Goal: Browse casually

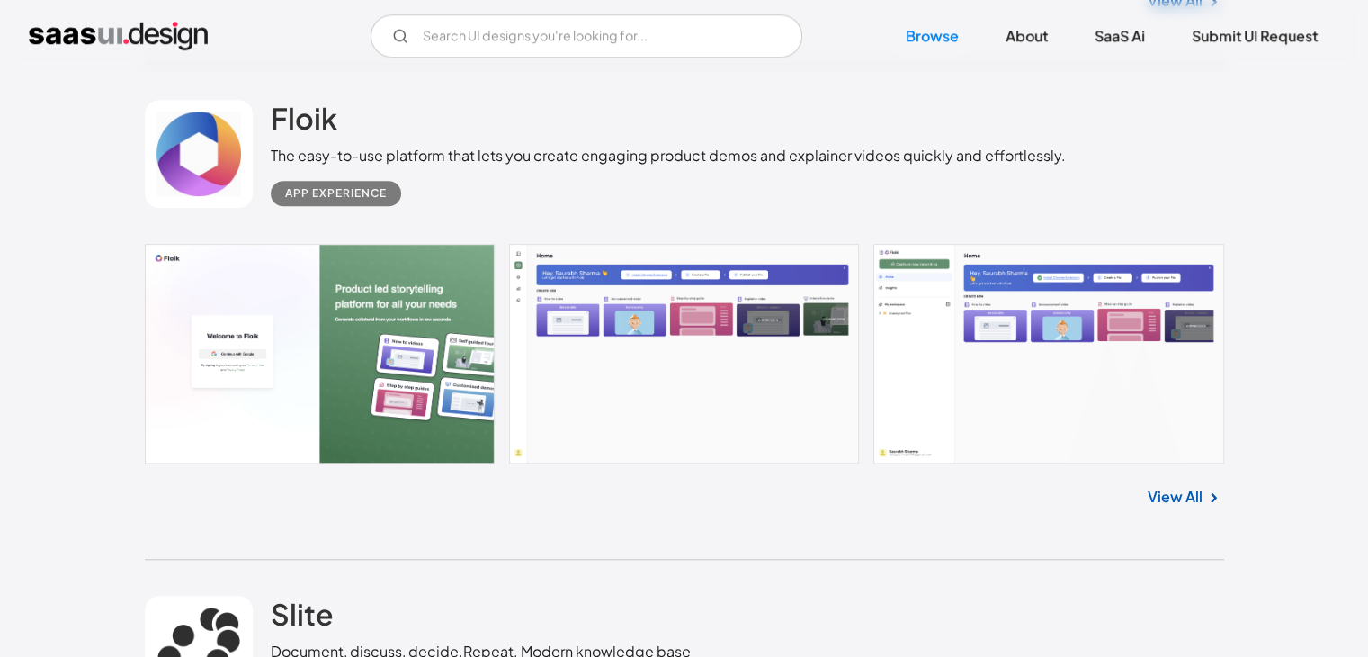
scroll to position [1446, 0]
click at [680, 326] on link at bounding box center [684, 353] width 1079 height 219
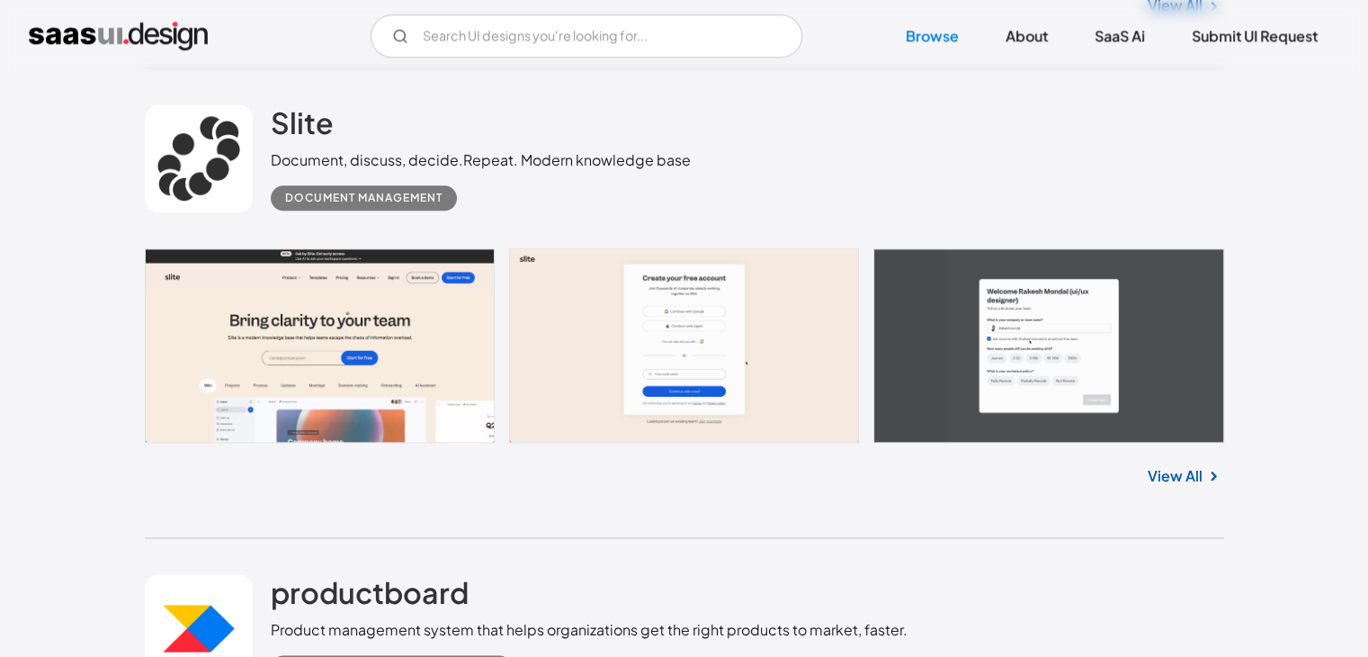
scroll to position [1943, 0]
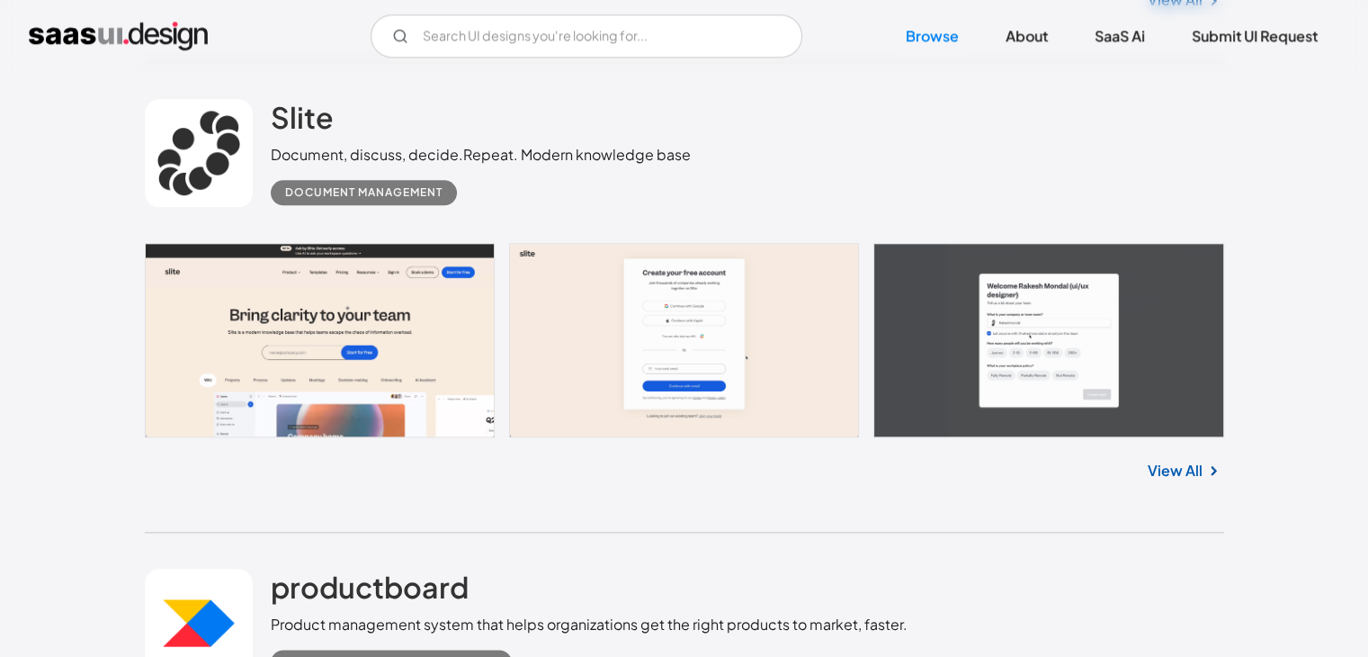
click at [349, 322] on link at bounding box center [684, 340] width 1079 height 194
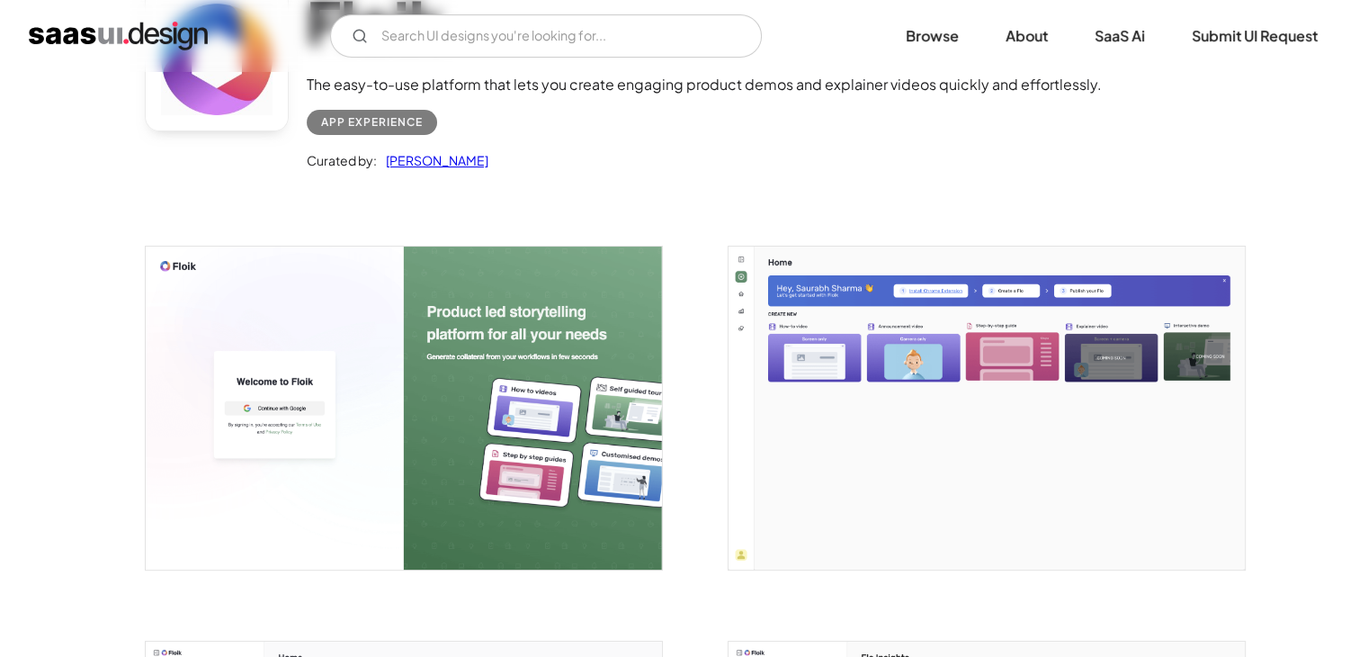
scroll to position [175, 0]
click at [820, 342] on img "open lightbox" at bounding box center [987, 407] width 516 height 323
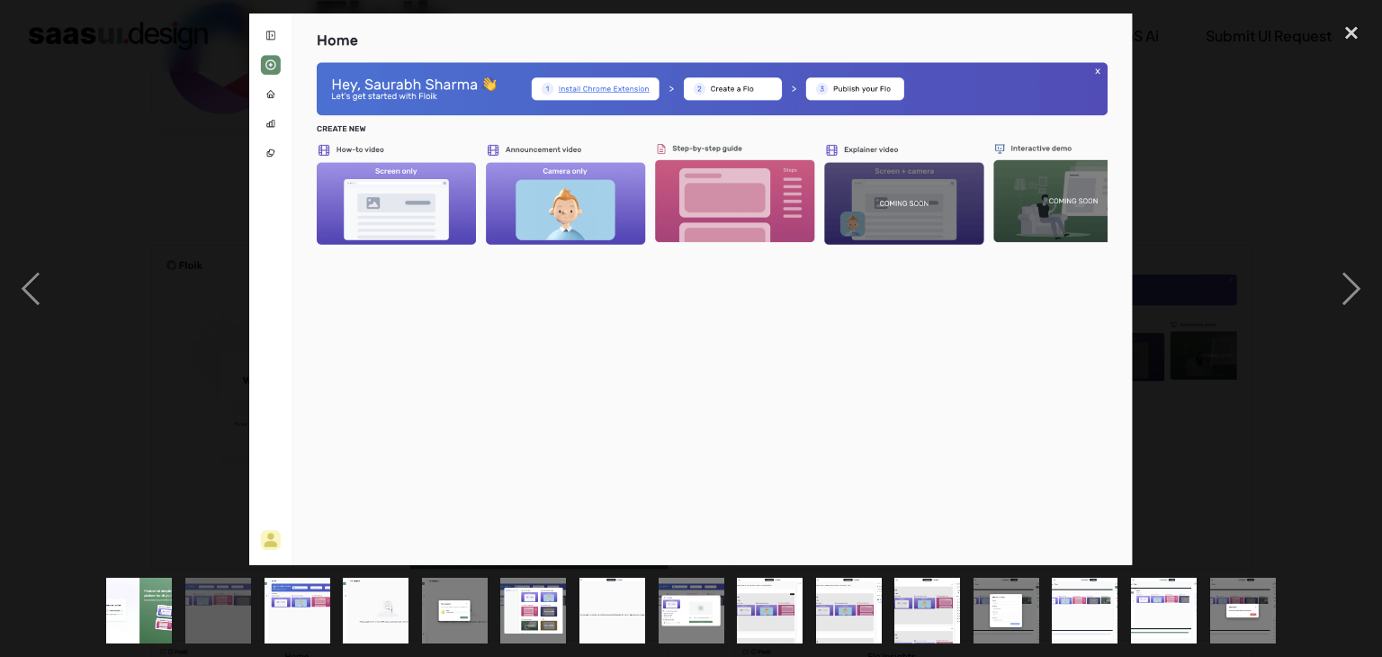
click at [820, 342] on img at bounding box center [690, 288] width 883 height 551
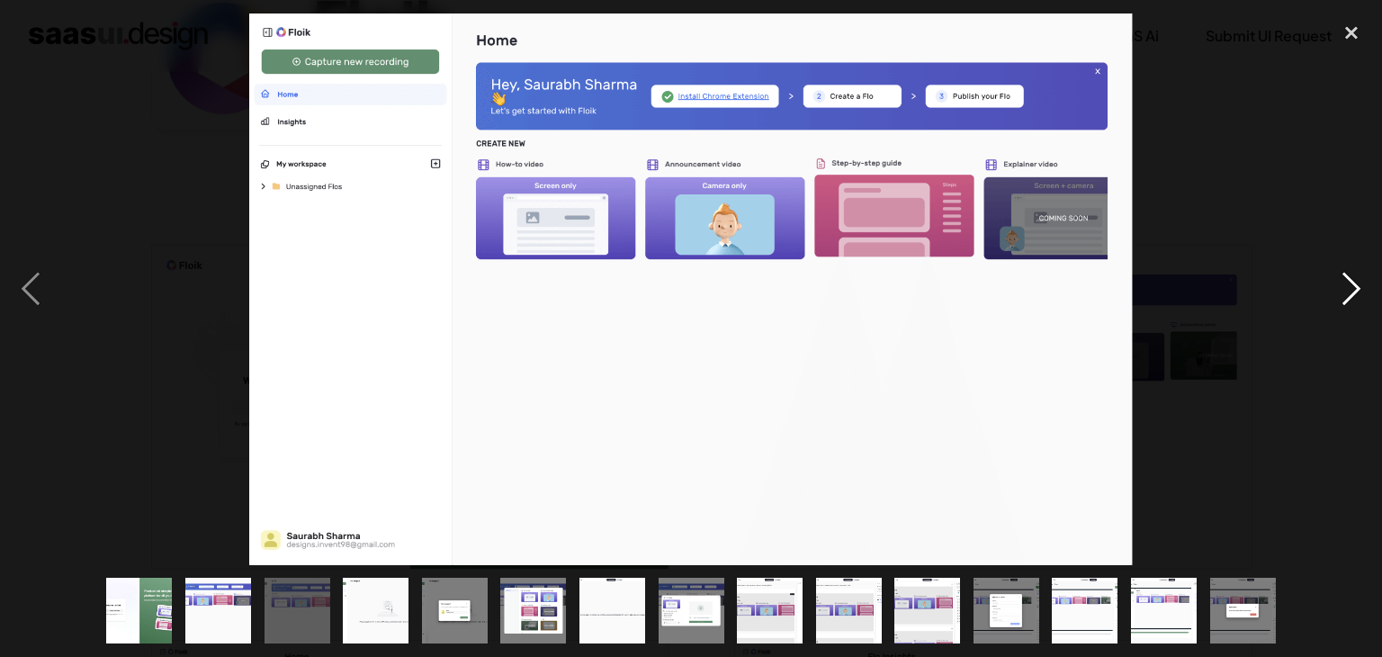
click at [1352, 285] on div "next image" at bounding box center [1350, 288] width 61 height 551
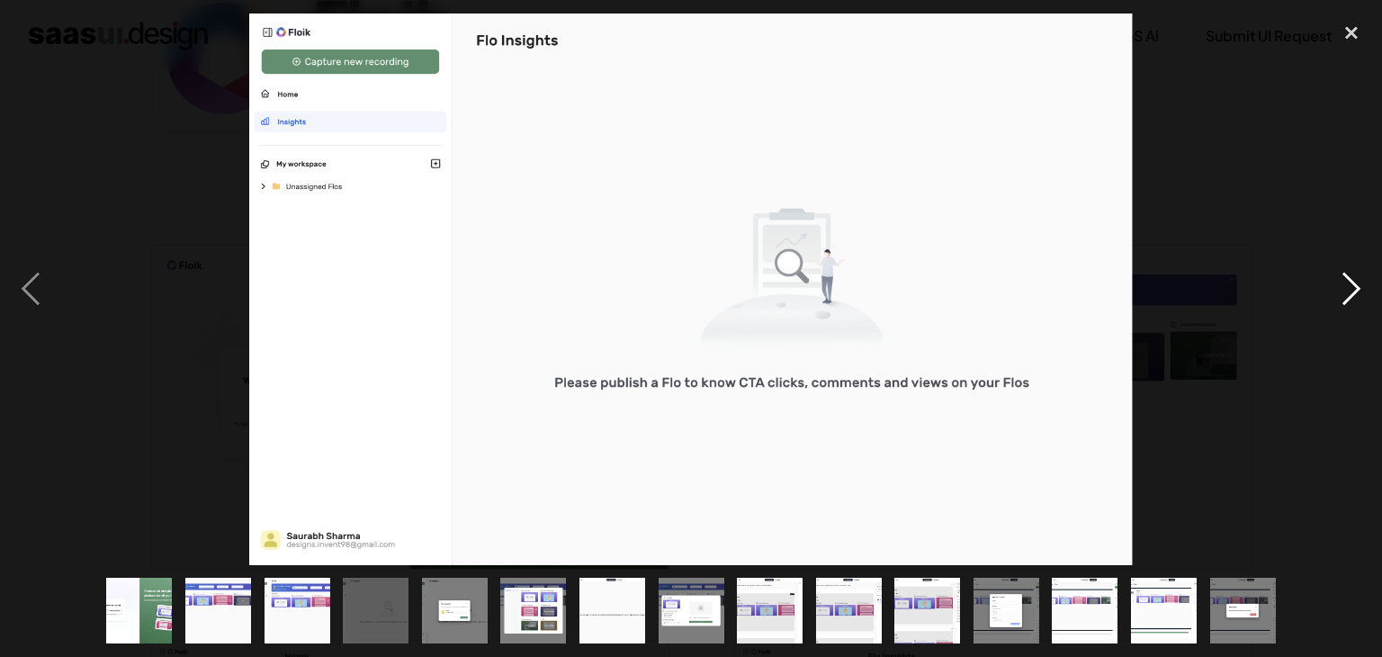
click at [1352, 285] on div "next image" at bounding box center [1350, 288] width 61 height 551
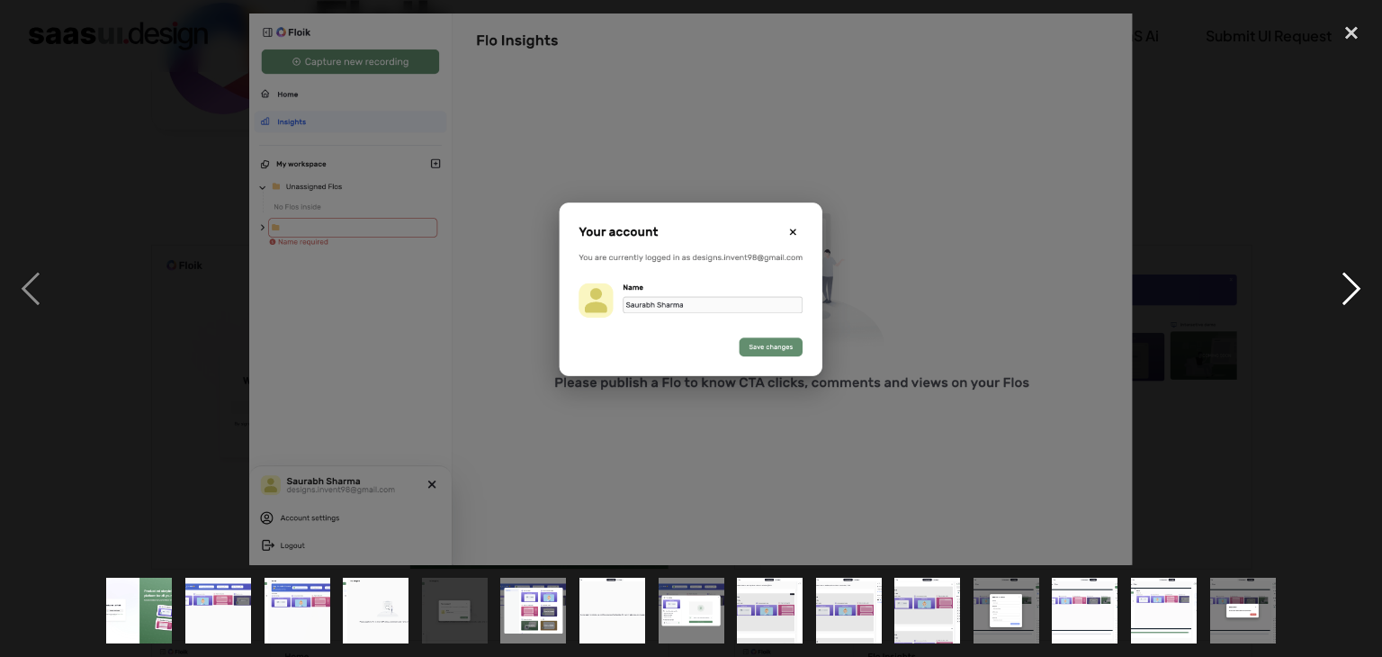
click at [1352, 285] on div "next image" at bounding box center [1350, 288] width 61 height 551
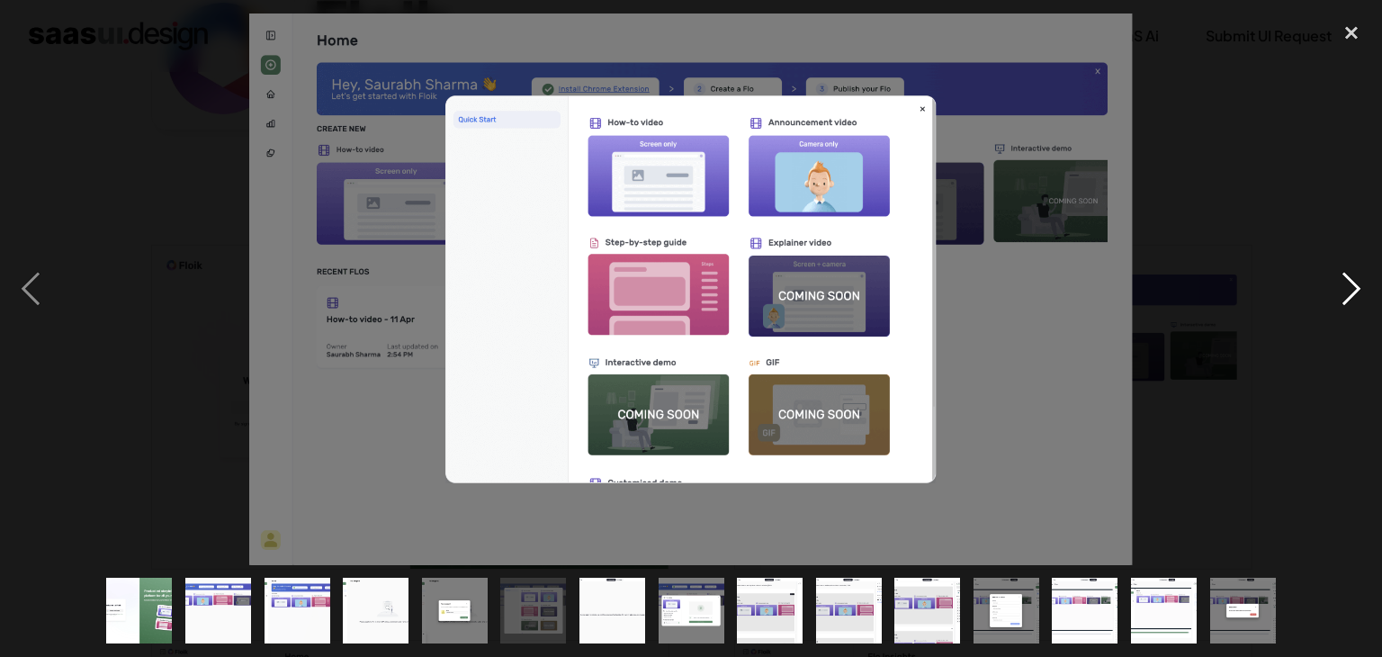
click at [1352, 285] on div "next image" at bounding box center [1350, 288] width 61 height 551
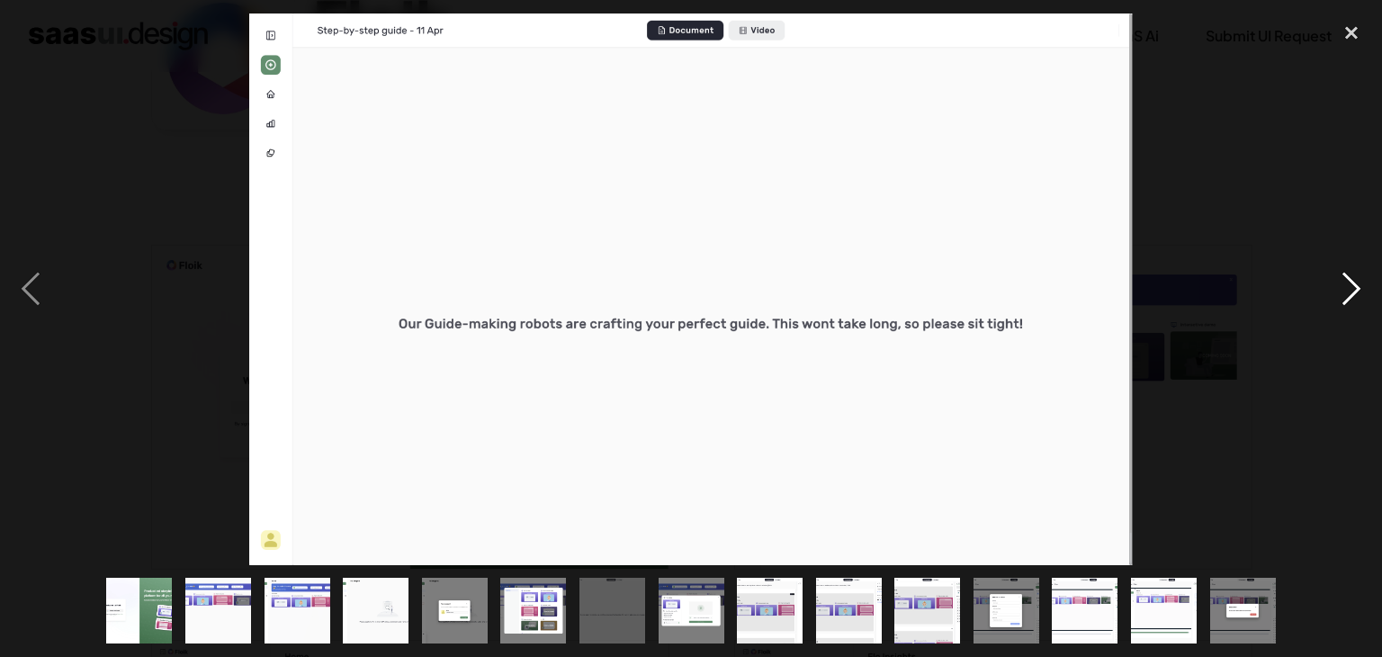
click at [1349, 286] on div "next image" at bounding box center [1350, 288] width 61 height 551
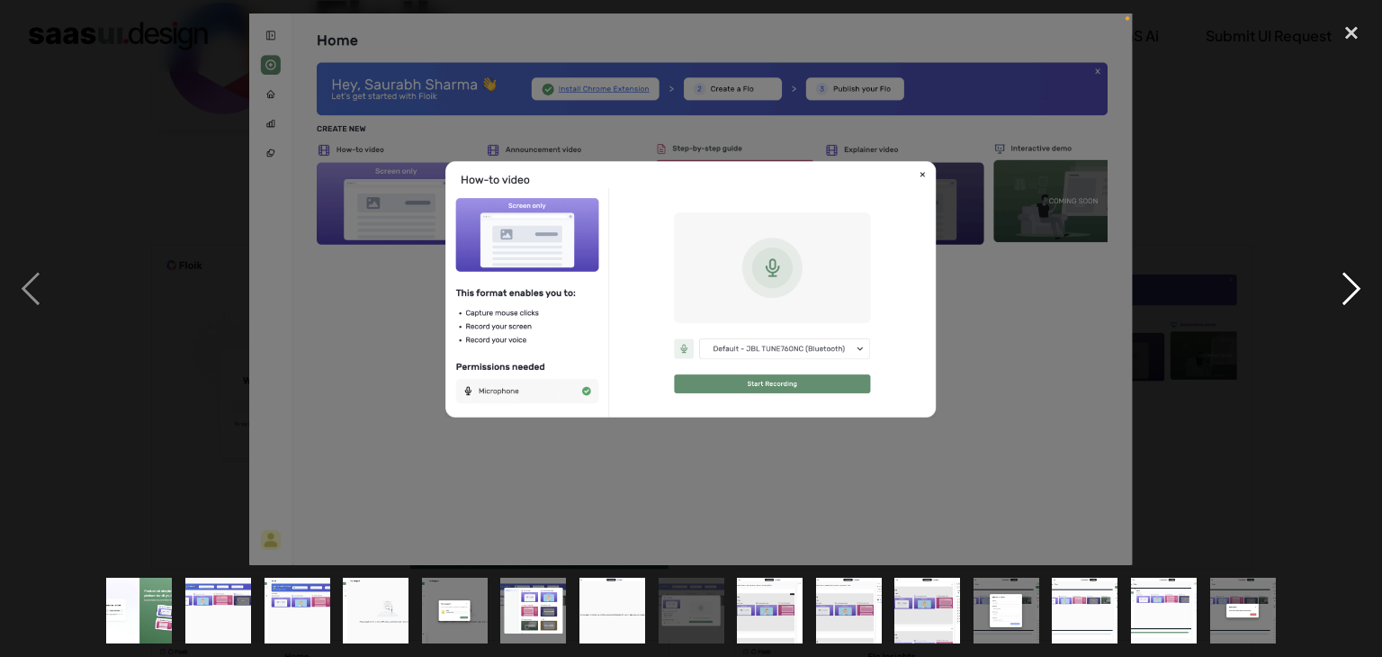
click at [1349, 286] on div "next image" at bounding box center [1350, 288] width 61 height 551
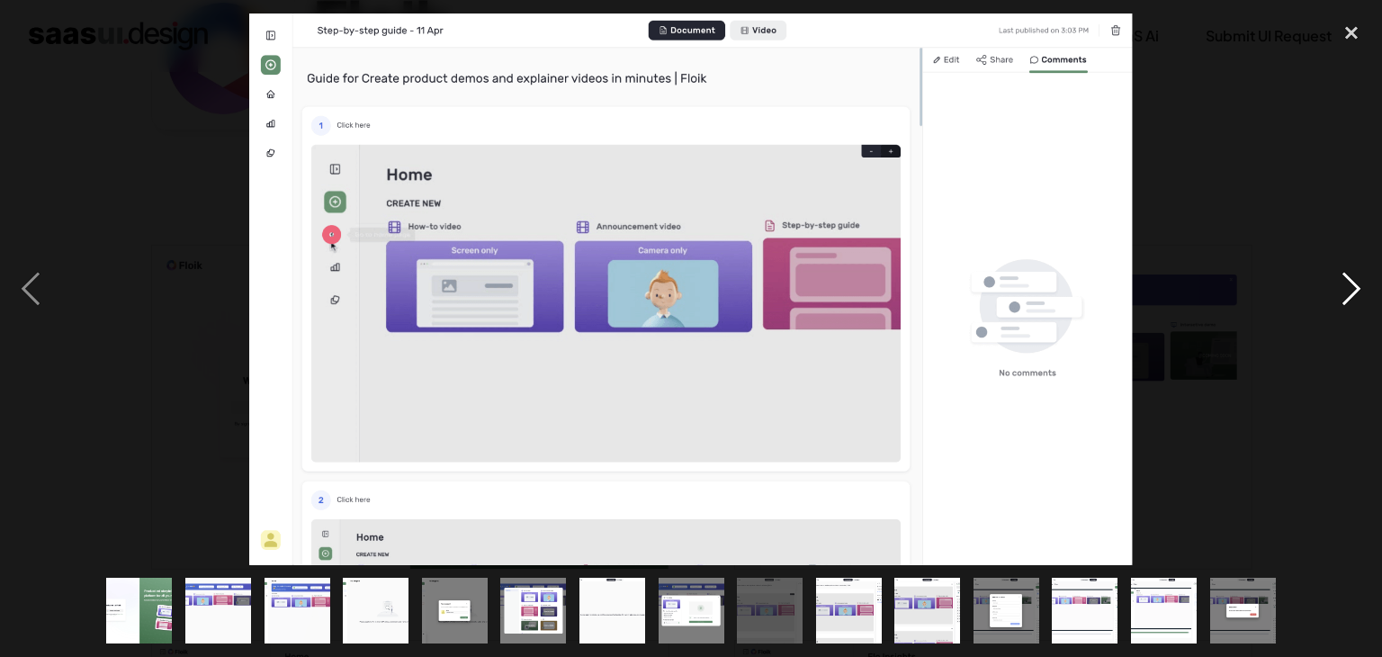
click at [1349, 286] on div "next image" at bounding box center [1350, 288] width 61 height 551
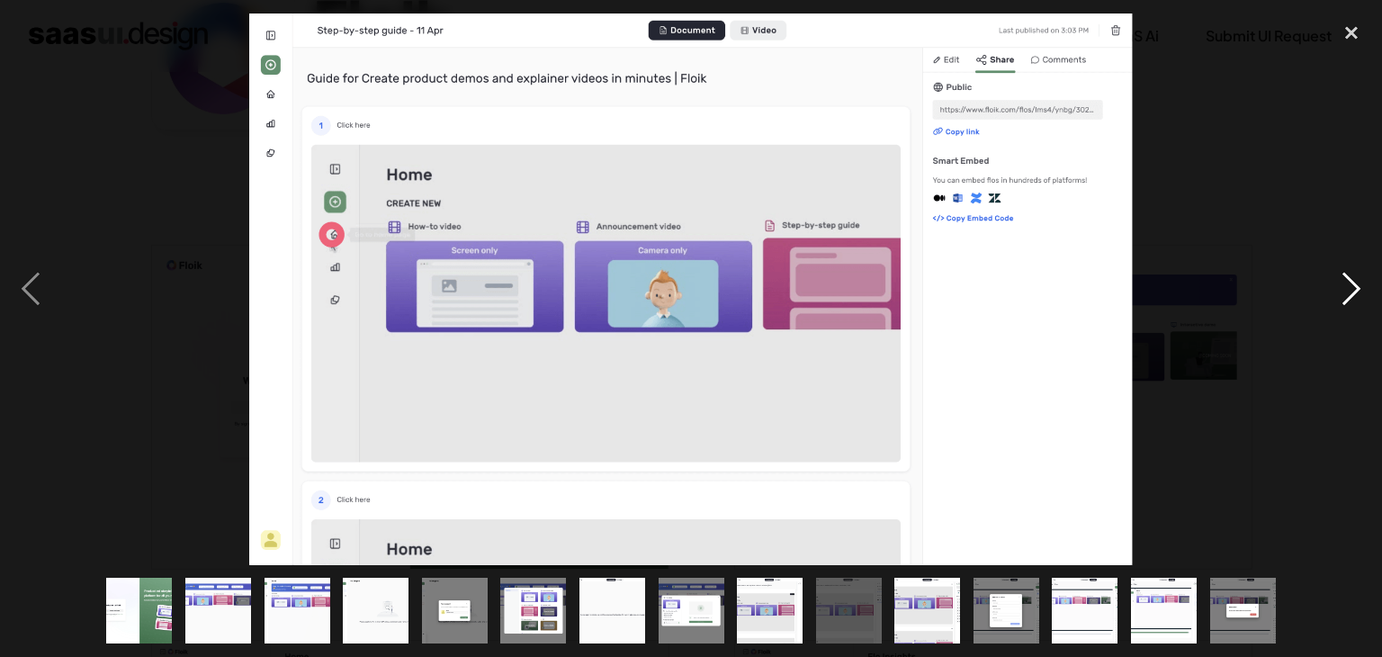
click at [1349, 286] on div "next image" at bounding box center [1350, 288] width 61 height 551
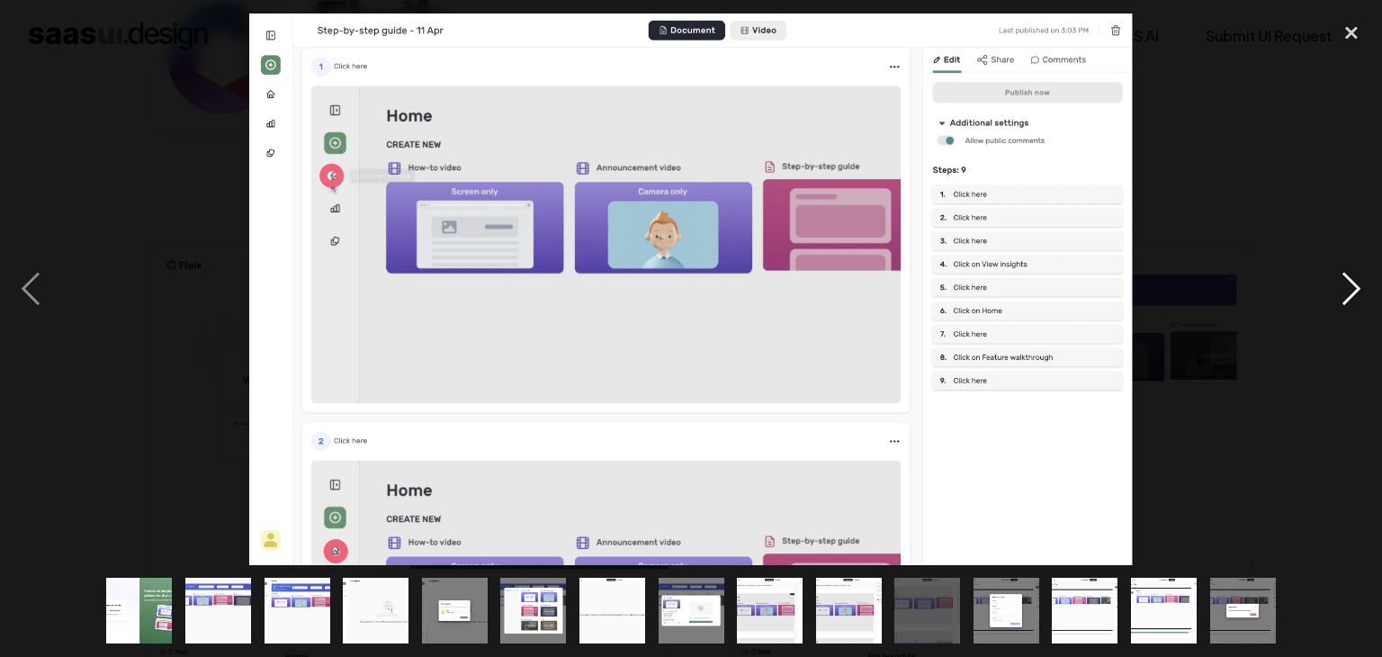
click at [1349, 286] on div "next image" at bounding box center [1350, 288] width 61 height 551
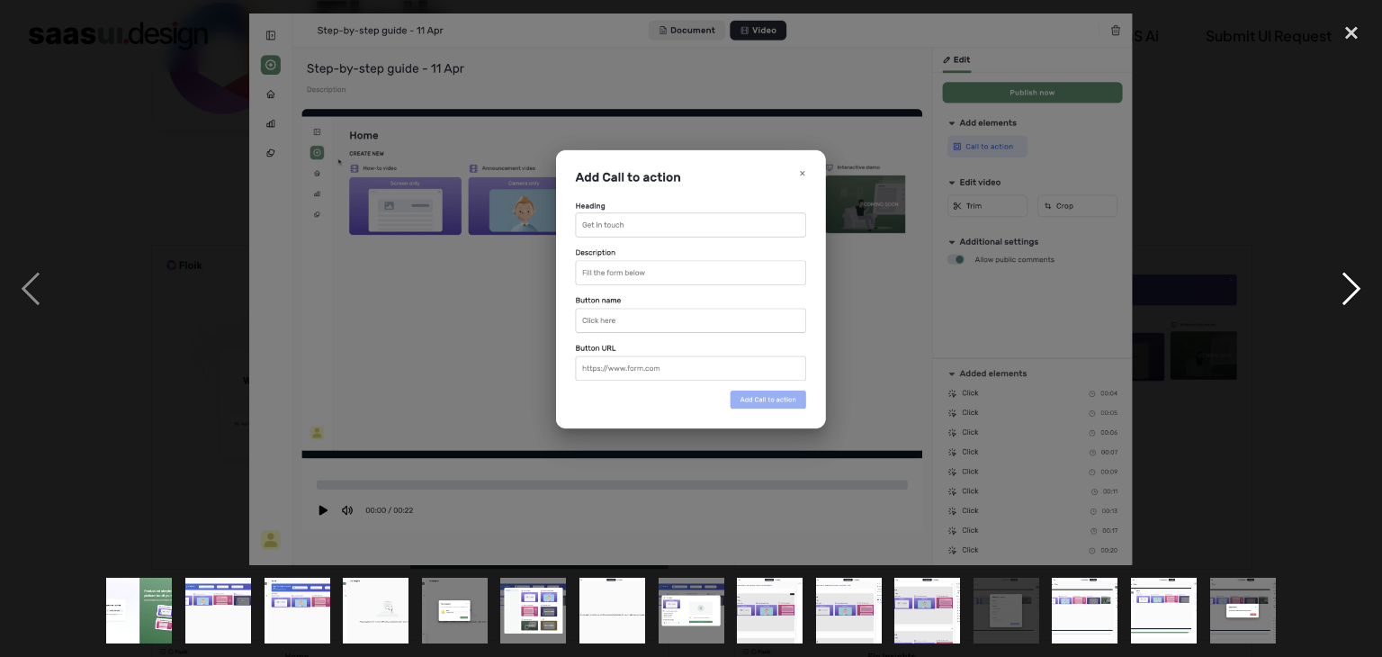
click at [1349, 286] on div "next image" at bounding box center [1350, 288] width 61 height 551
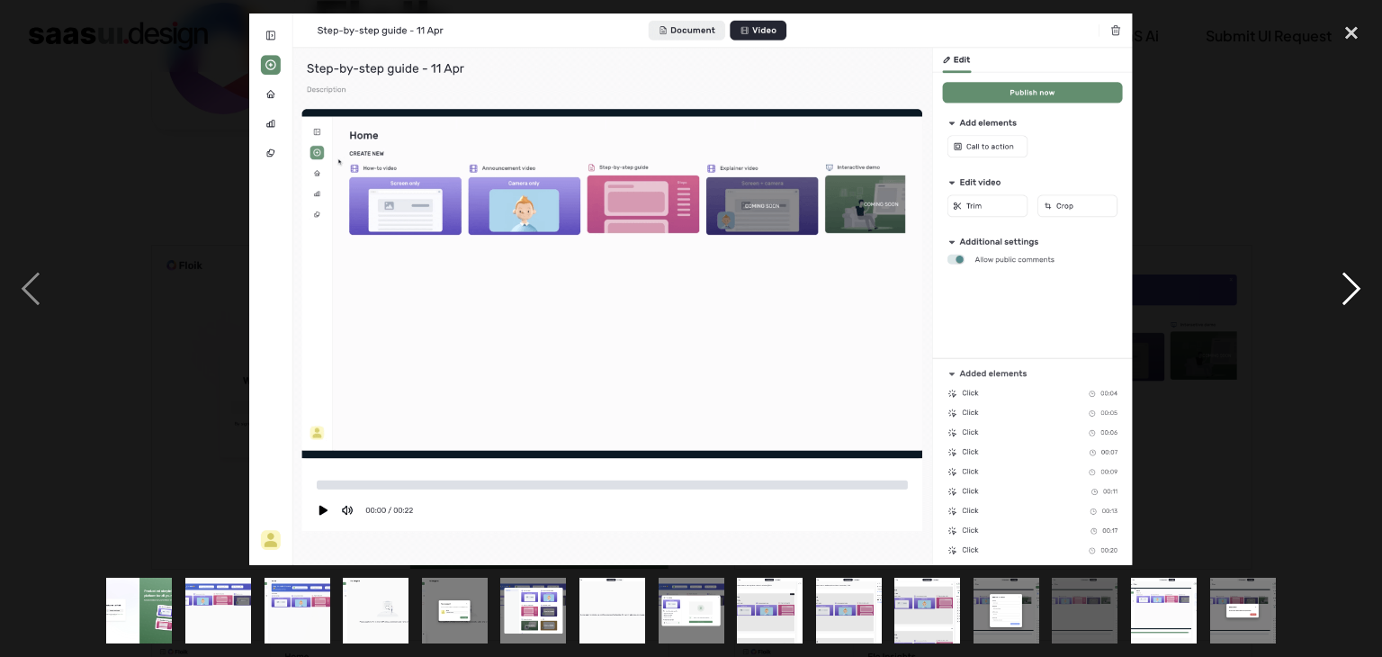
click at [1349, 286] on div "next image" at bounding box center [1350, 288] width 61 height 551
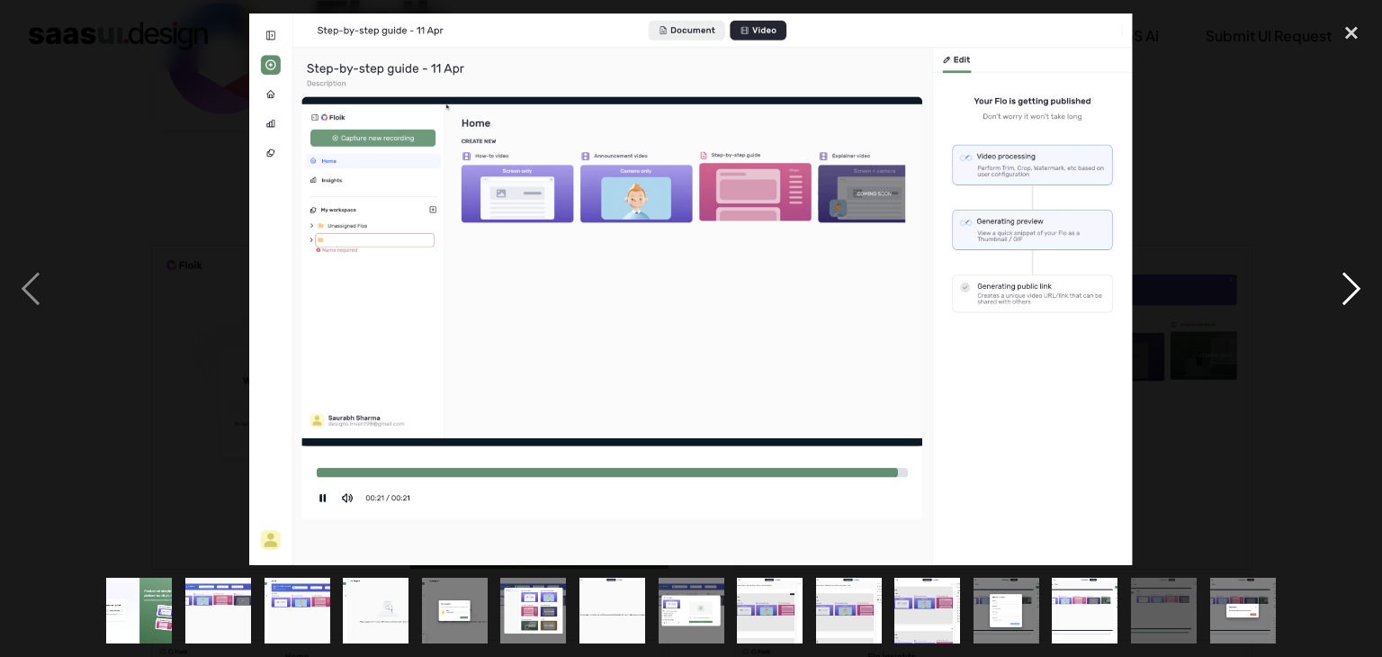
click at [1349, 286] on div "next image" at bounding box center [1350, 288] width 61 height 551
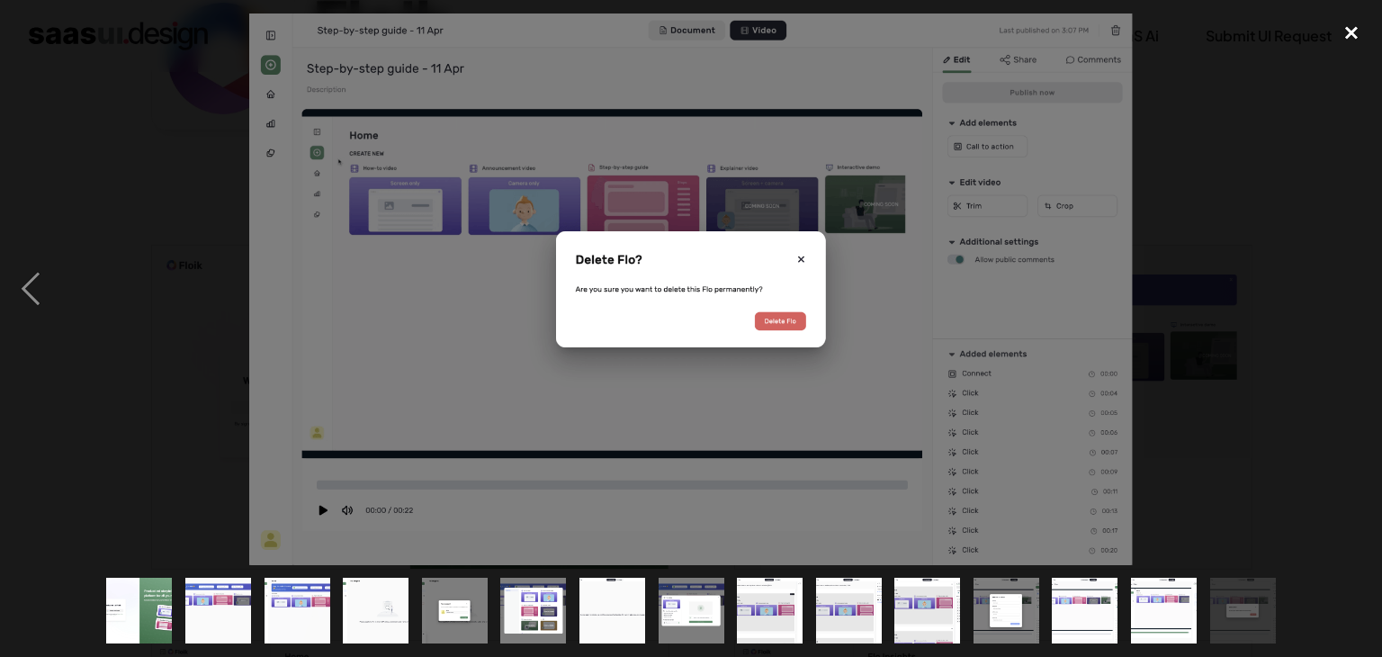
click at [1349, 30] on div "close lightbox" at bounding box center [1350, 33] width 61 height 40
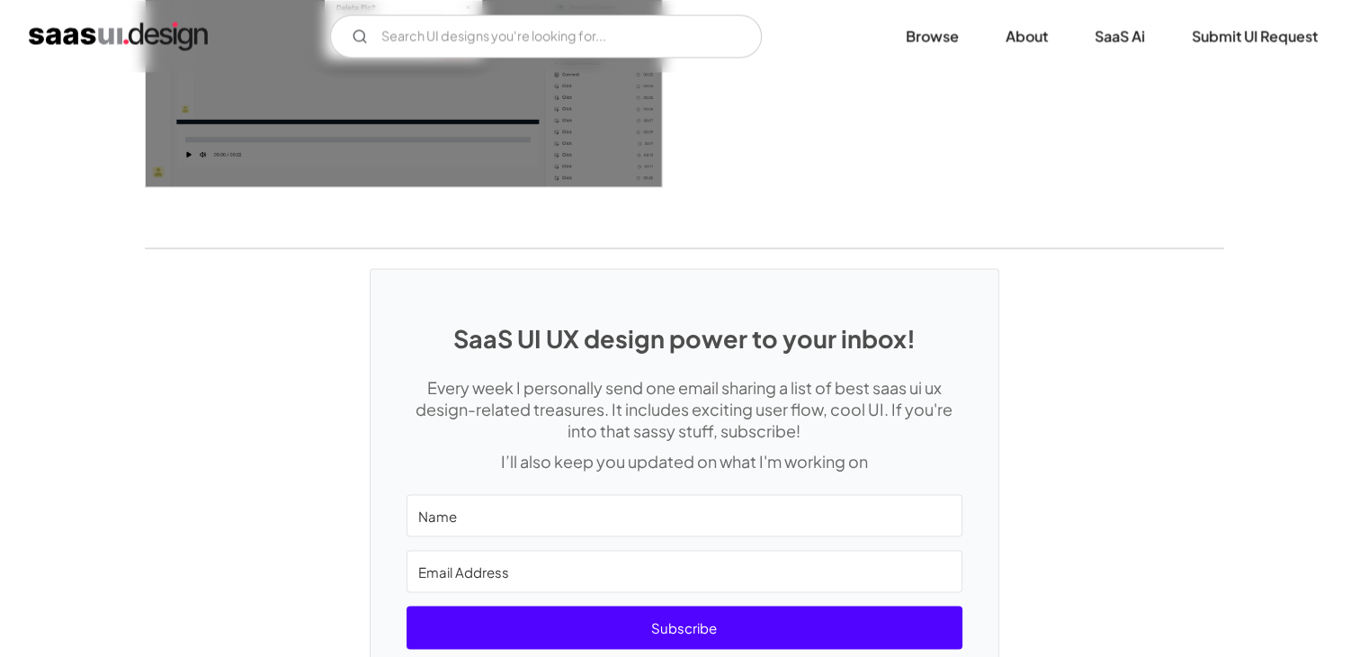
scroll to position [3498, 0]
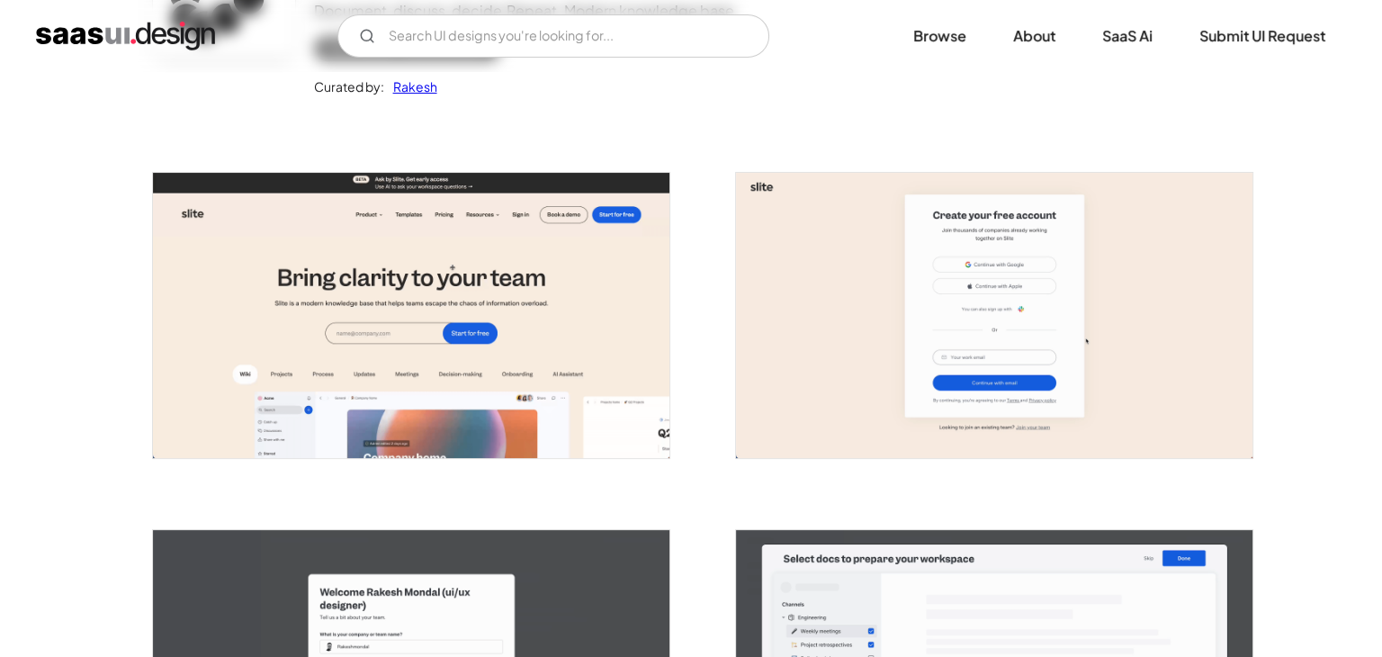
scroll to position [255, 0]
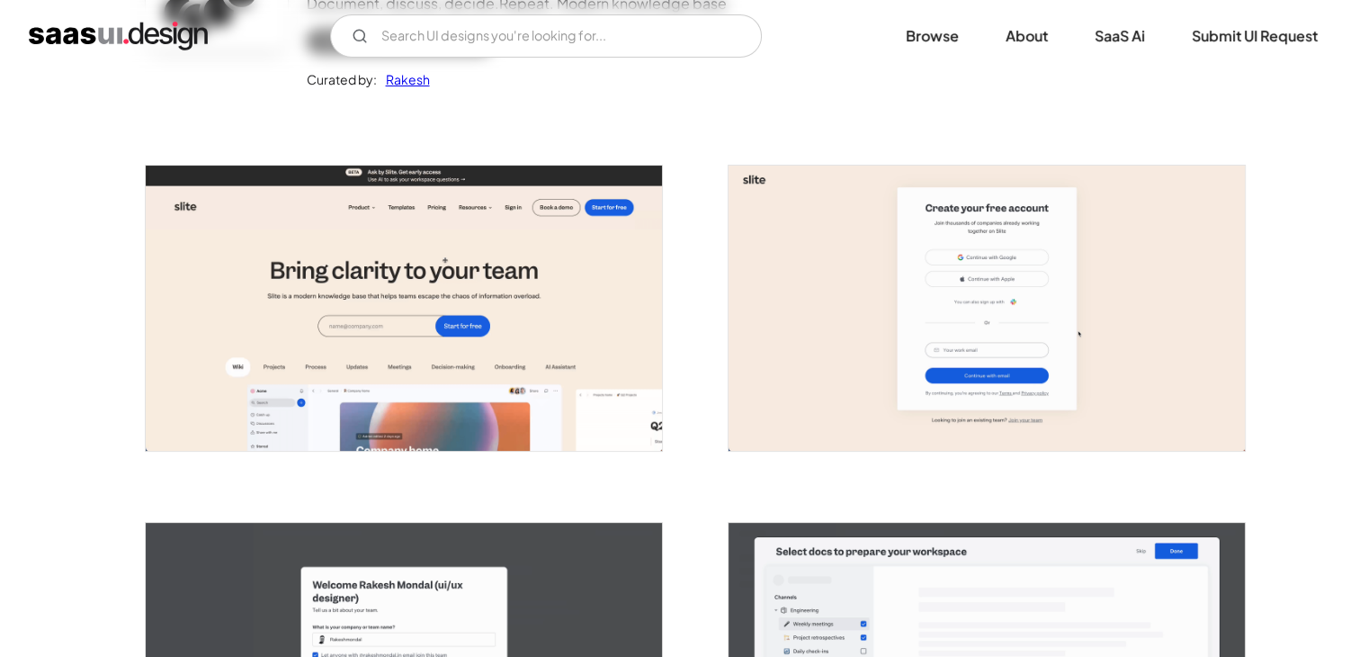
click at [449, 354] on img "open lightbox" at bounding box center [404, 307] width 516 height 285
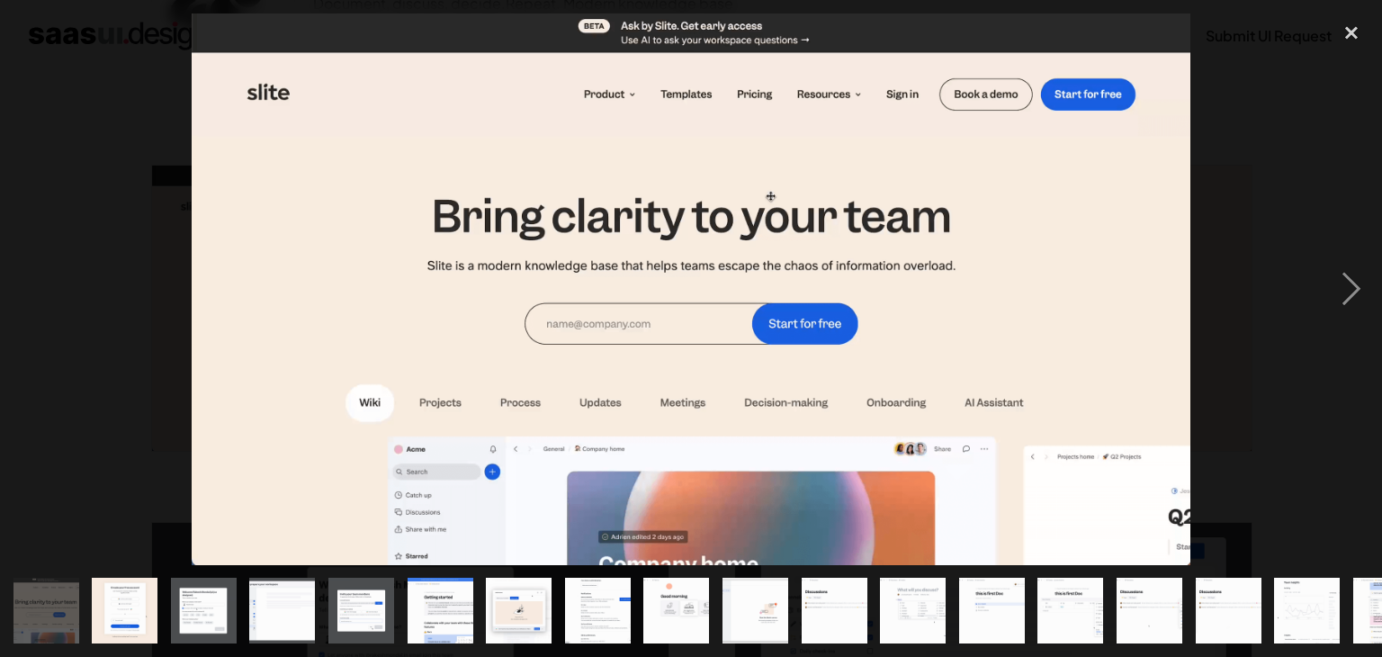
click at [1206, 280] on div at bounding box center [691, 288] width 1382 height 551
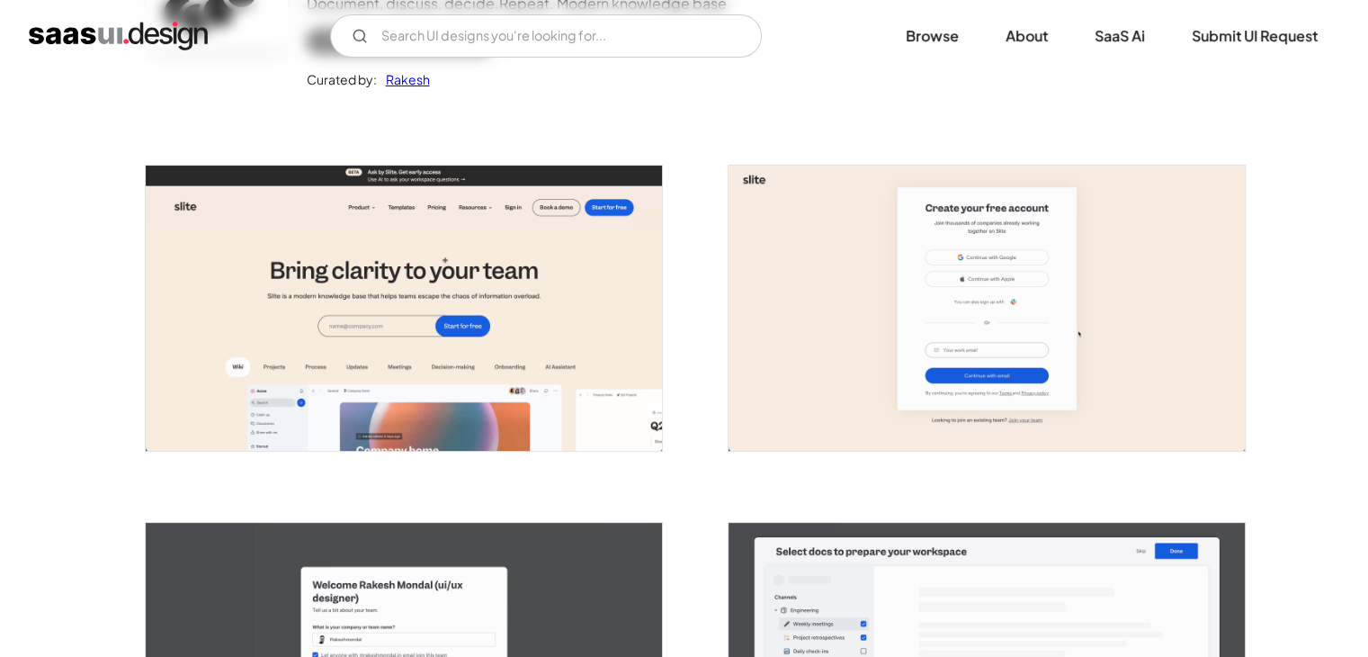
click at [1029, 257] on img "open lightbox" at bounding box center [987, 307] width 516 height 285
